Goal: Information Seeking & Learning: Check status

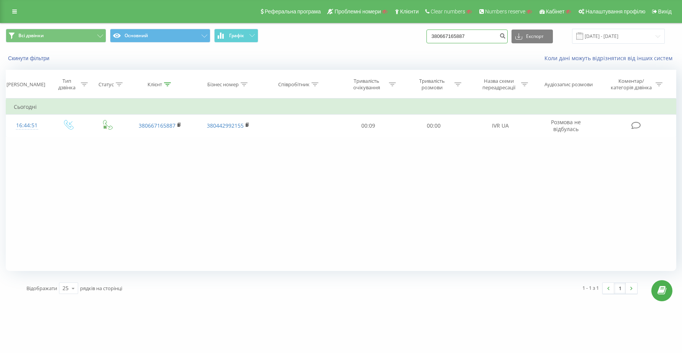
click at [493, 40] on input "380667165887" at bounding box center [467, 37] width 81 height 14
type input "3"
paste input "380961928958"
type input "380961928958"
